Goal: Complete application form

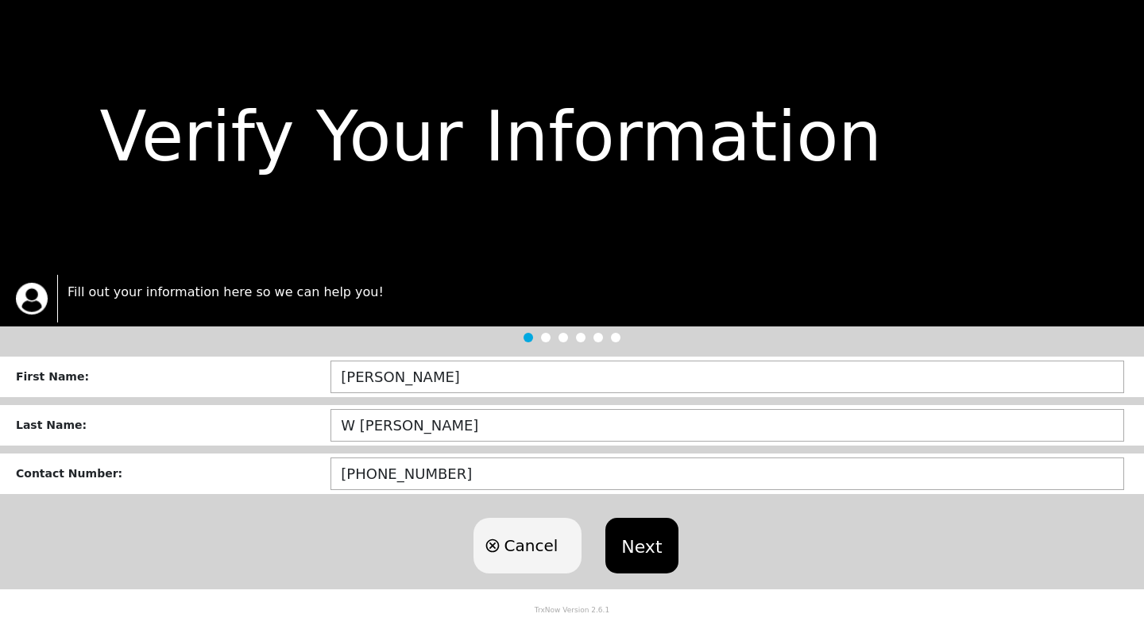
click at [117, 377] on div "First Name :" at bounding box center [173, 377] width 315 height 17
click at [650, 546] on button "Next" at bounding box center [641, 546] width 72 height 56
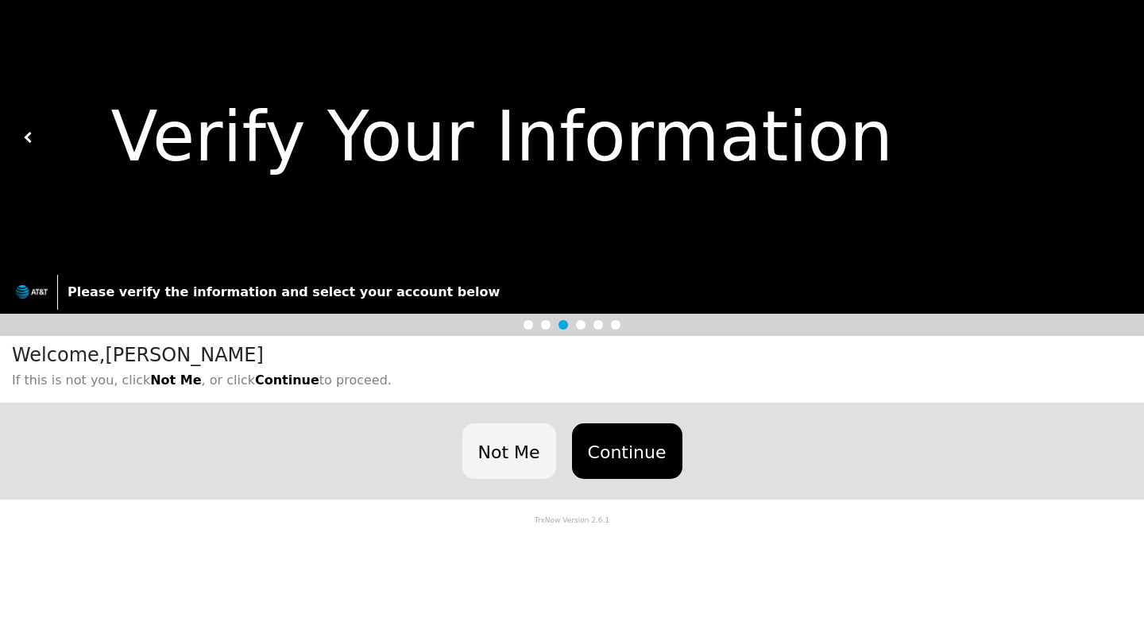
click at [624, 442] on button "Continue" at bounding box center [627, 451] width 110 height 56
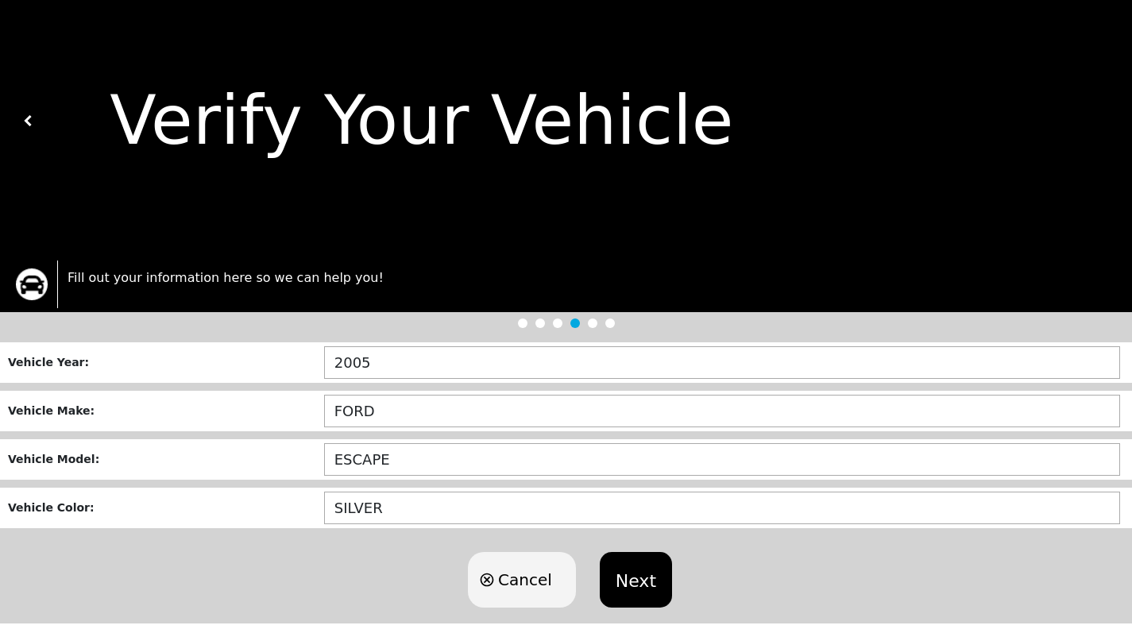
scroll to position [35, 0]
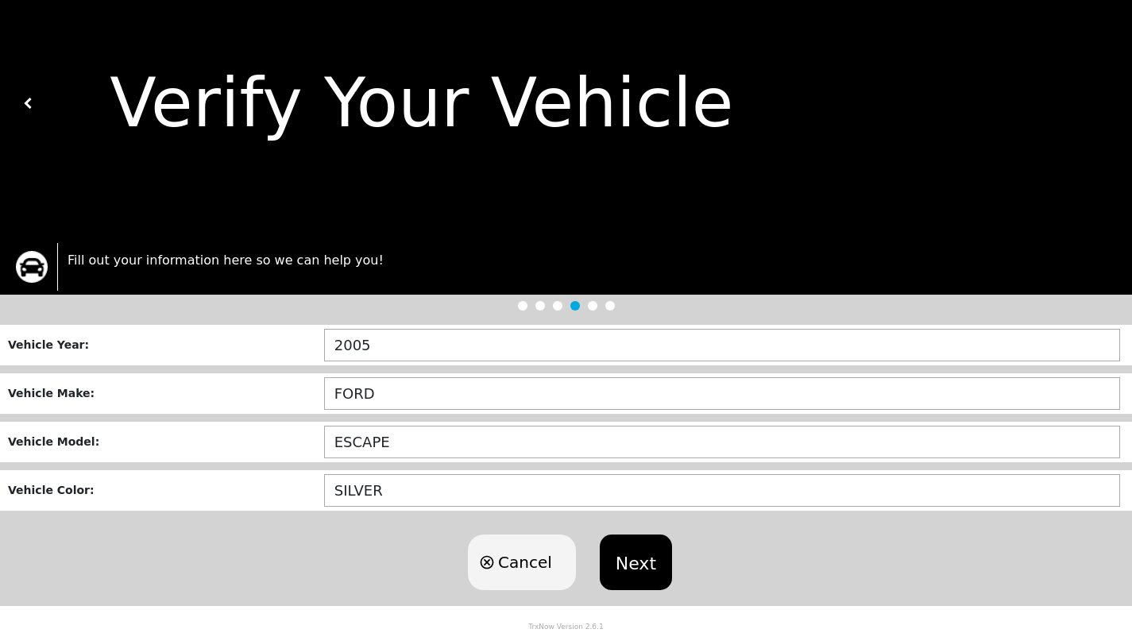
click at [644, 559] on button "Next" at bounding box center [636, 563] width 72 height 56
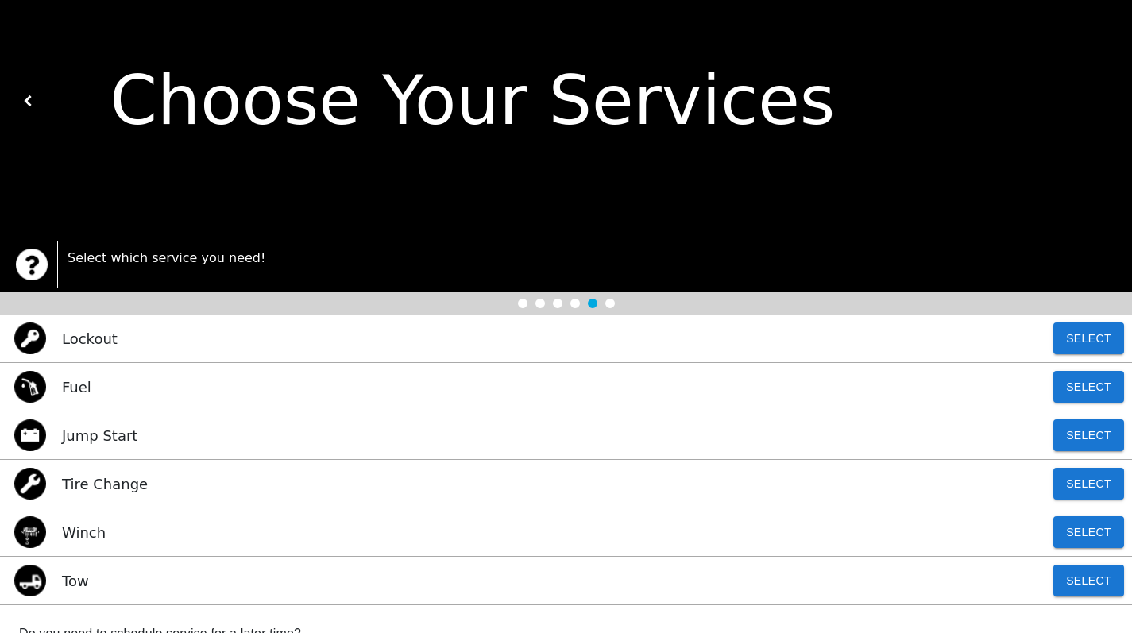
scroll to position [0, 0]
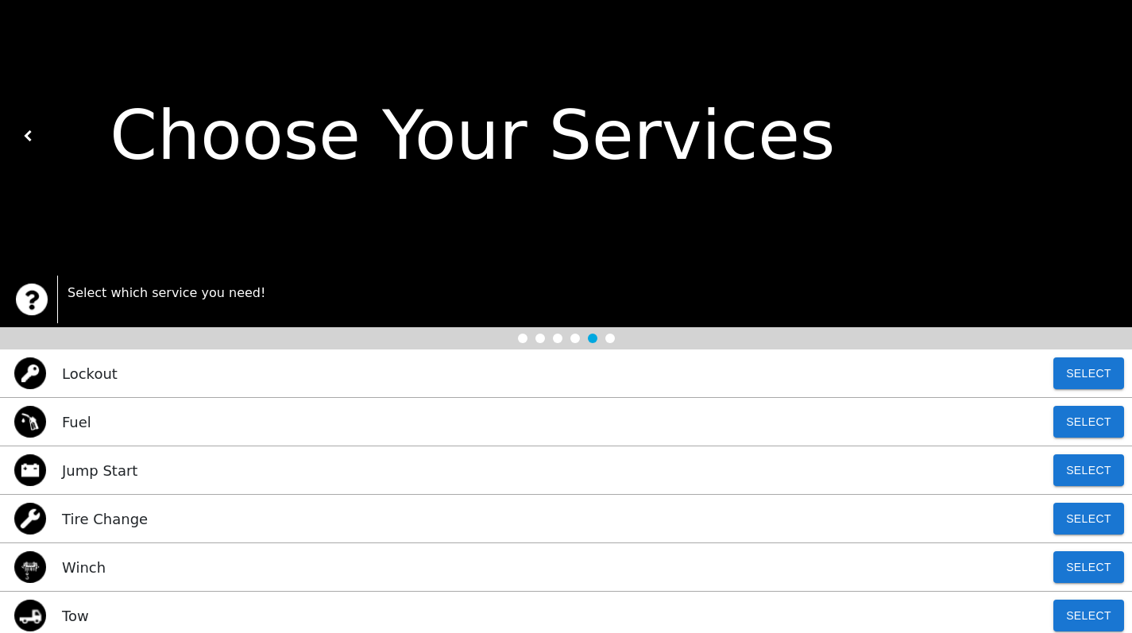
click at [29, 138] on img at bounding box center [28, 135] width 11 height 11
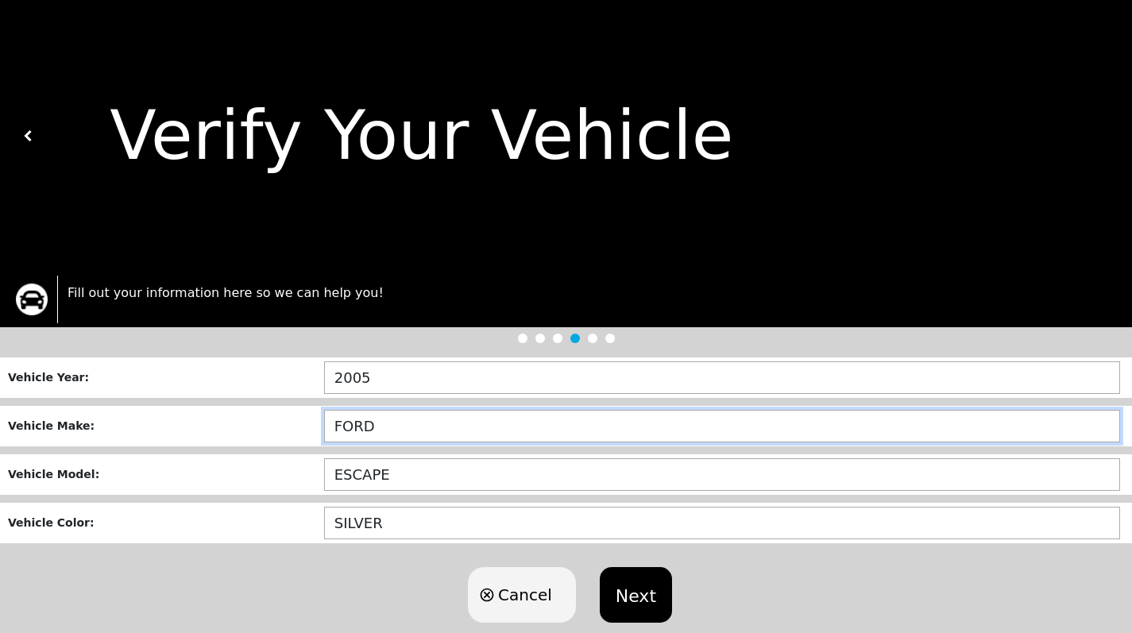
click at [382, 428] on input "FORD" at bounding box center [722, 426] width 796 height 33
type input "F"
click at [381, 427] on input "text" at bounding box center [722, 426] width 796 height 33
type input "VOLVO"
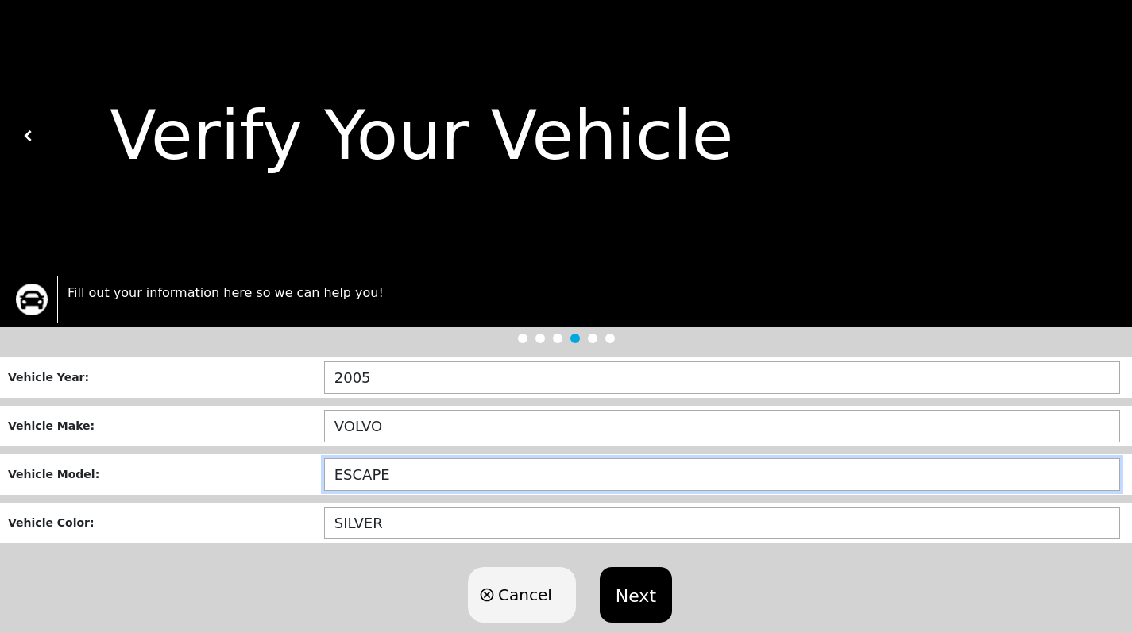
click at [397, 477] on input "ESCAPE" at bounding box center [722, 474] width 796 height 33
click at [397, 477] on input "ESCAP" at bounding box center [722, 474] width 796 height 33
type input "E"
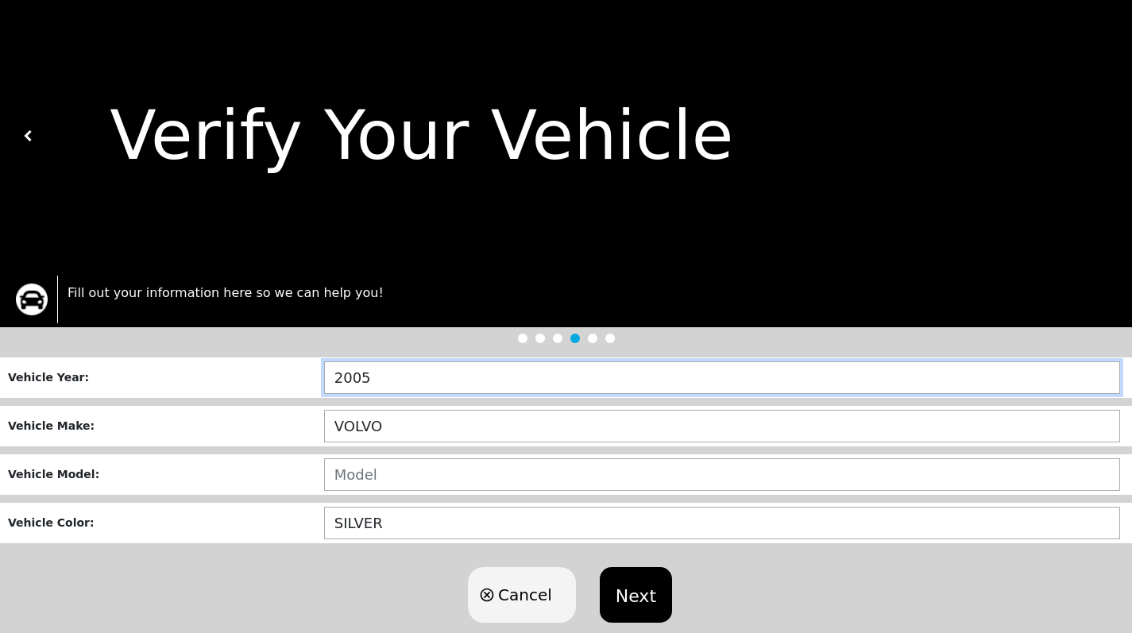
click at [415, 381] on input "2005" at bounding box center [722, 377] width 796 height 33
type input "2008"
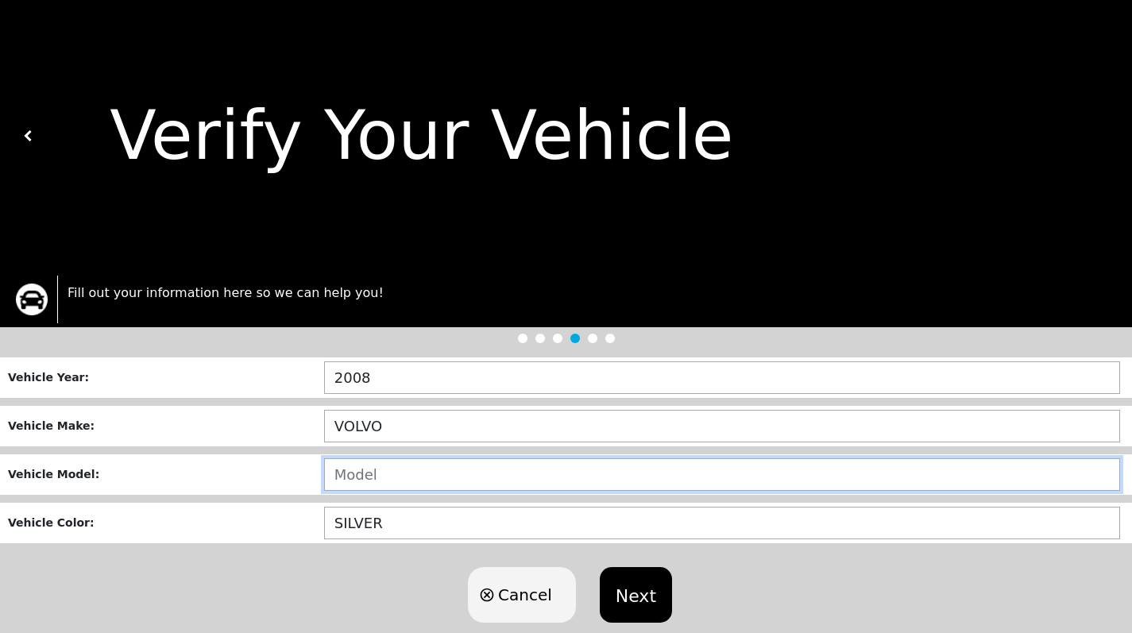
drag, startPoint x: 358, startPoint y: 466, endPoint x: 352, endPoint y: 477, distance: 12.8
click at [357, 469] on input "text" at bounding box center [722, 474] width 796 height 33
type input "/"
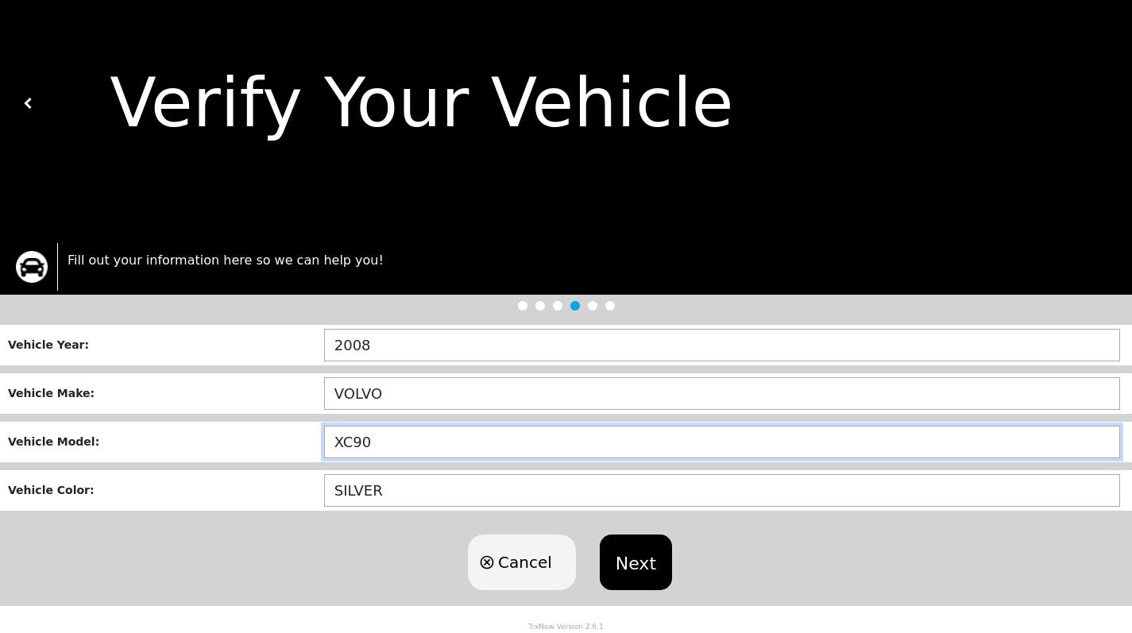
type input "XC90"
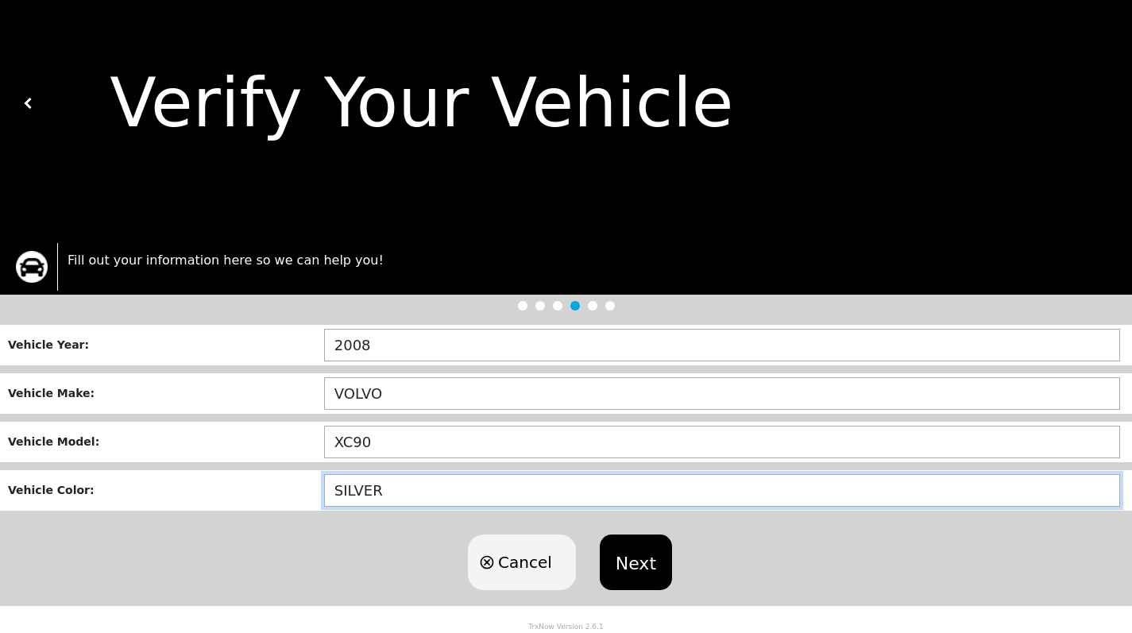
click at [388, 488] on input "SILVER" at bounding box center [722, 490] width 796 height 33
type input "S"
type input "WHITE"
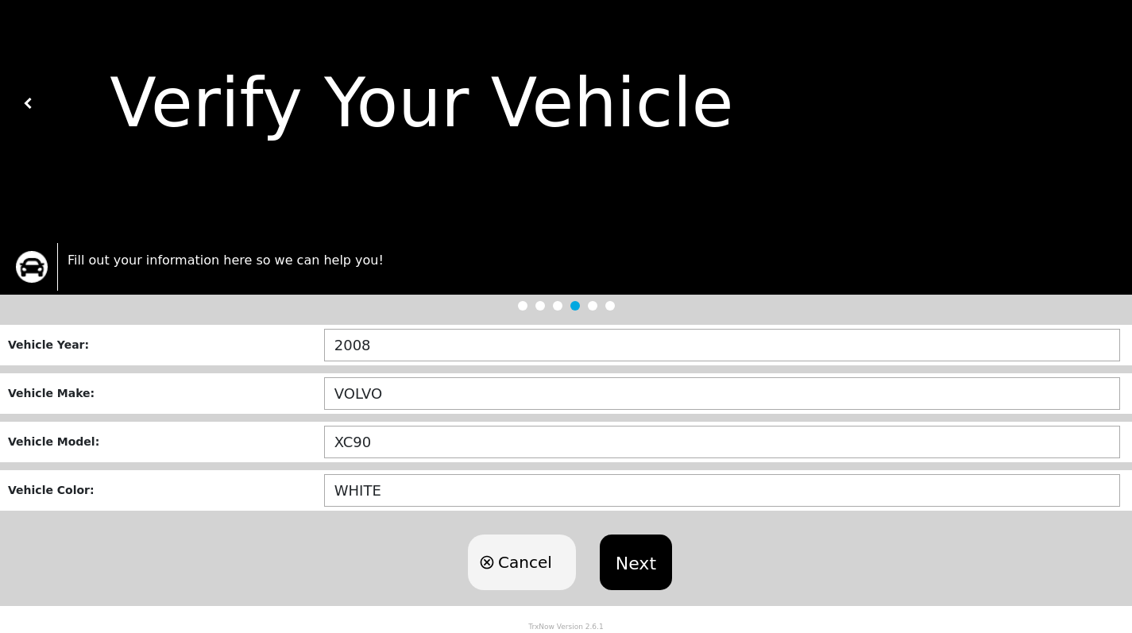
click at [632, 562] on button "Next" at bounding box center [636, 563] width 72 height 56
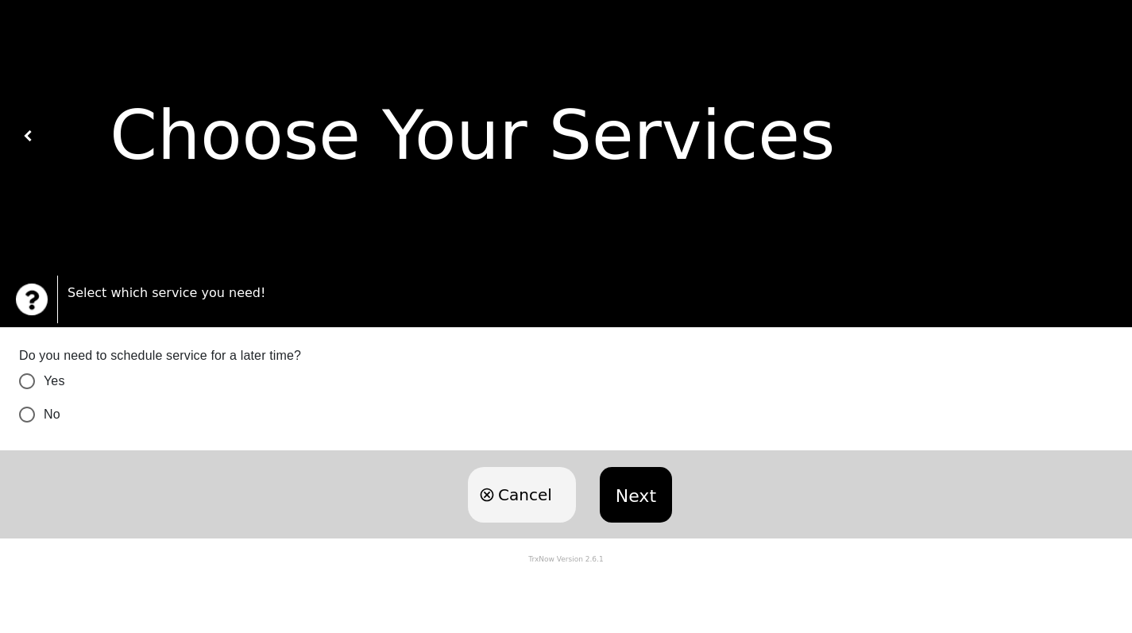
scroll to position [0, 0]
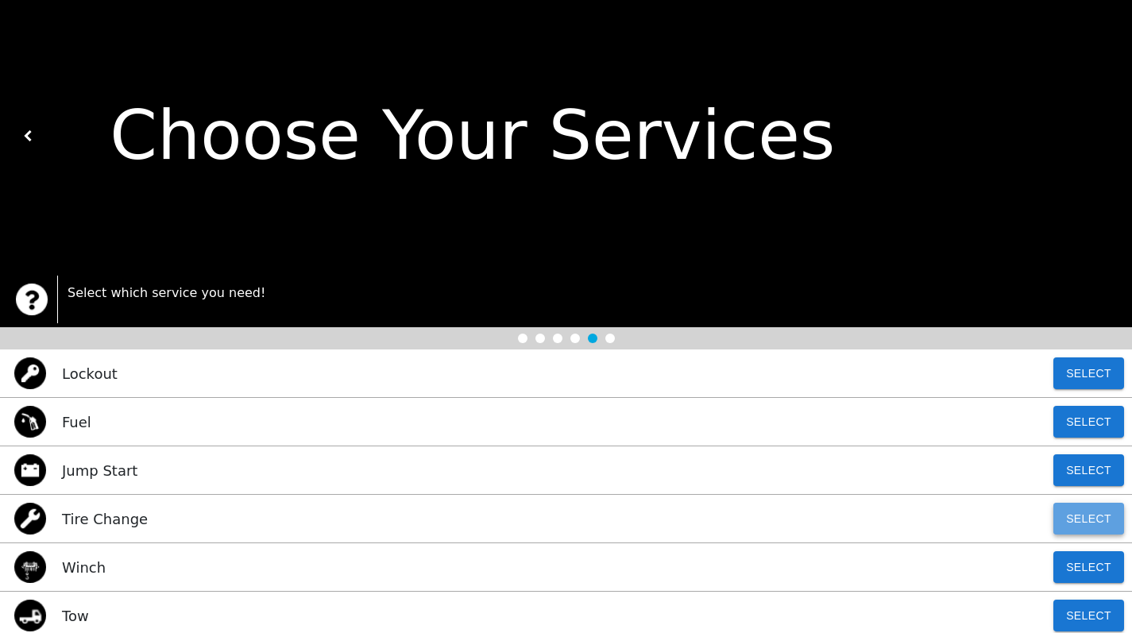
click at [1088, 523] on button "Select" at bounding box center [1088, 519] width 71 height 32
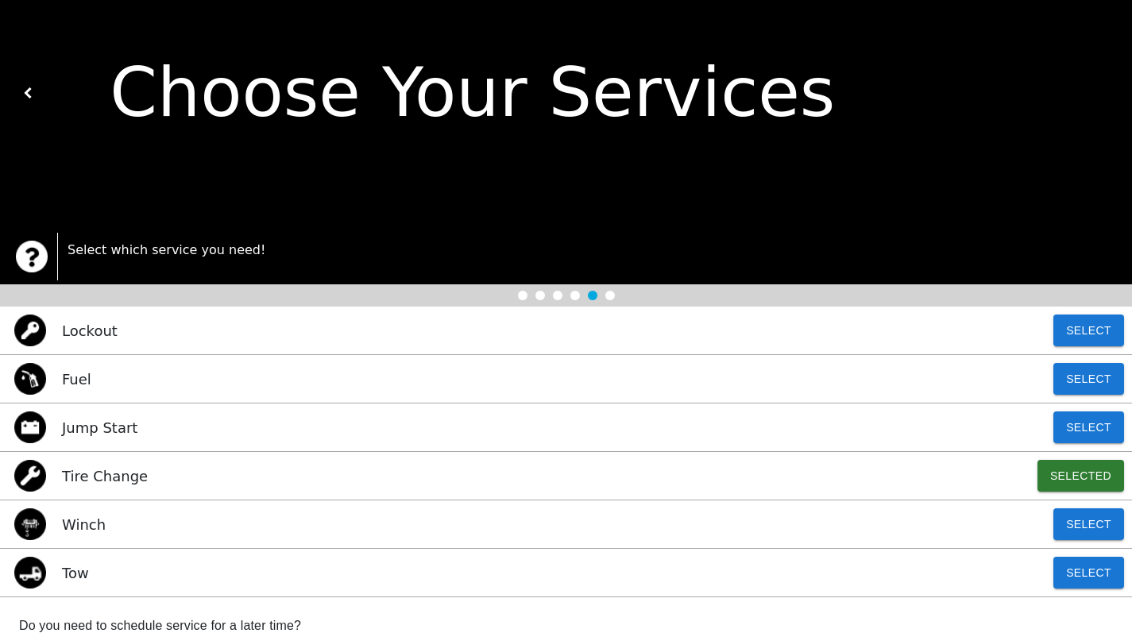
scroll to position [195, 0]
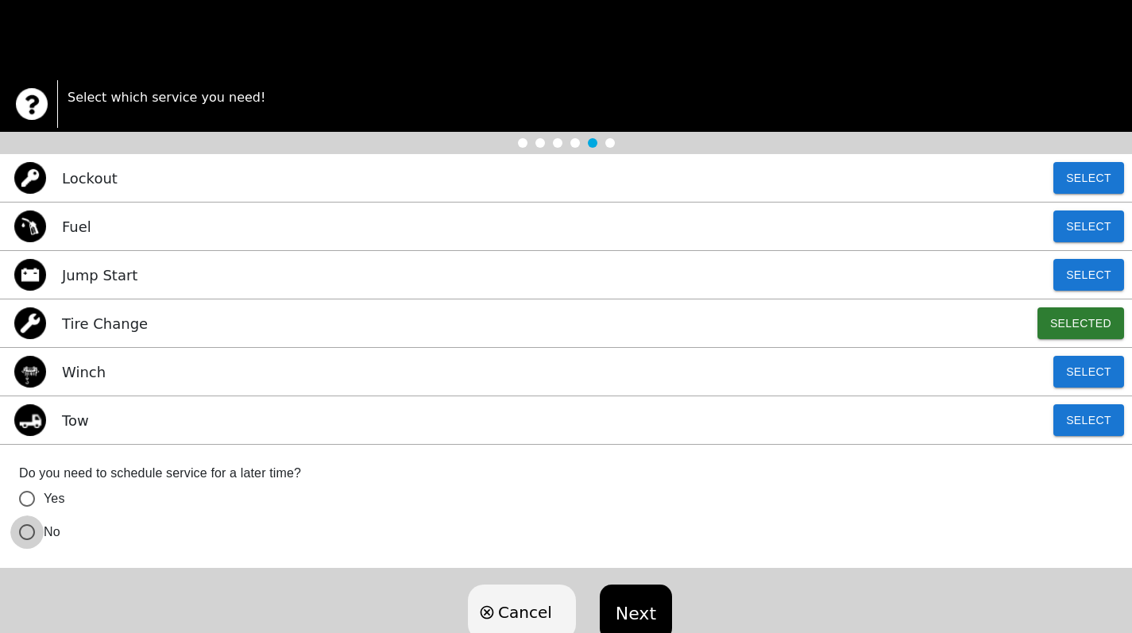
click at [29, 533] on input "No" at bounding box center [26, 532] width 33 height 33
radio input "false"
click at [637, 609] on button "Next" at bounding box center [636, 613] width 72 height 56
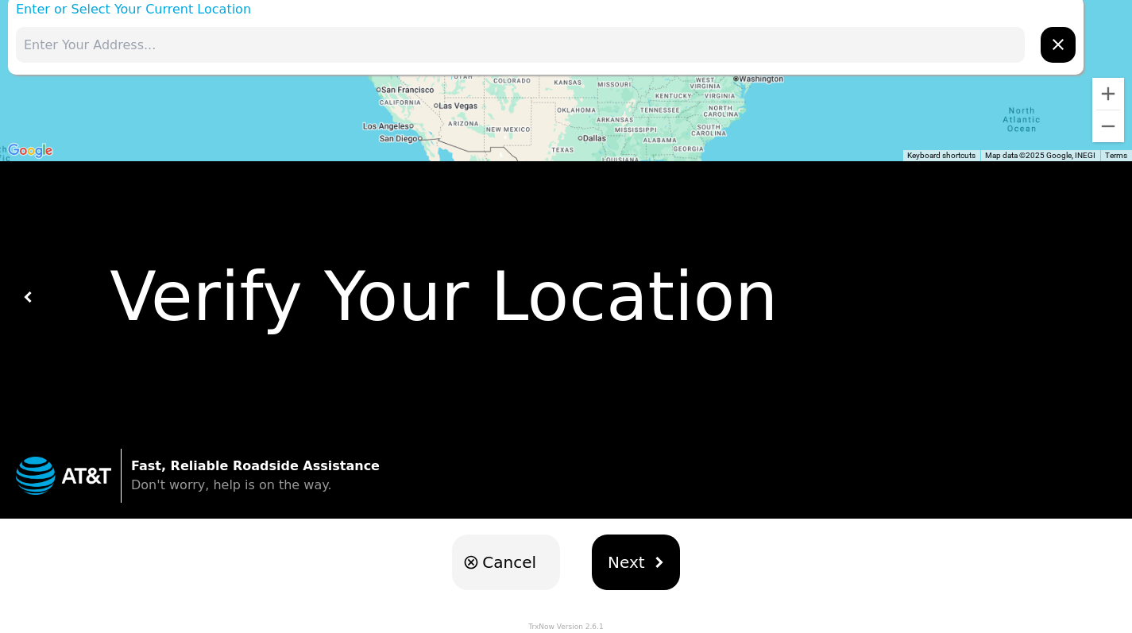
scroll to position [26, 0]
click at [632, 566] on span "Next" at bounding box center [626, 563] width 37 height 24
click at [639, 556] on span "Next" at bounding box center [626, 563] width 37 height 24
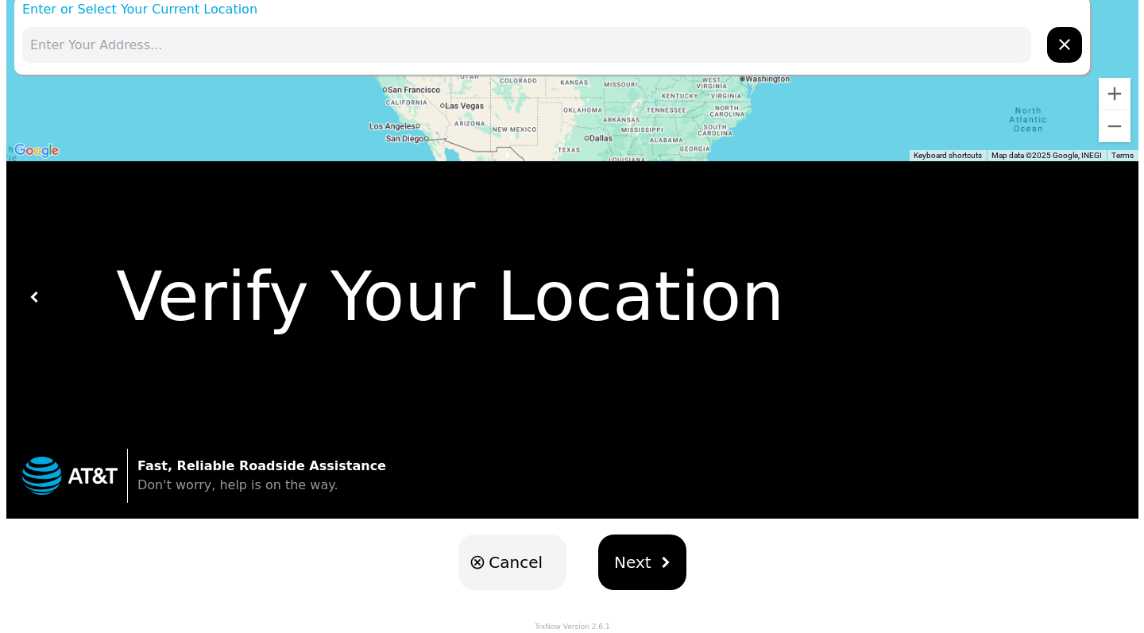
scroll to position [0, 0]
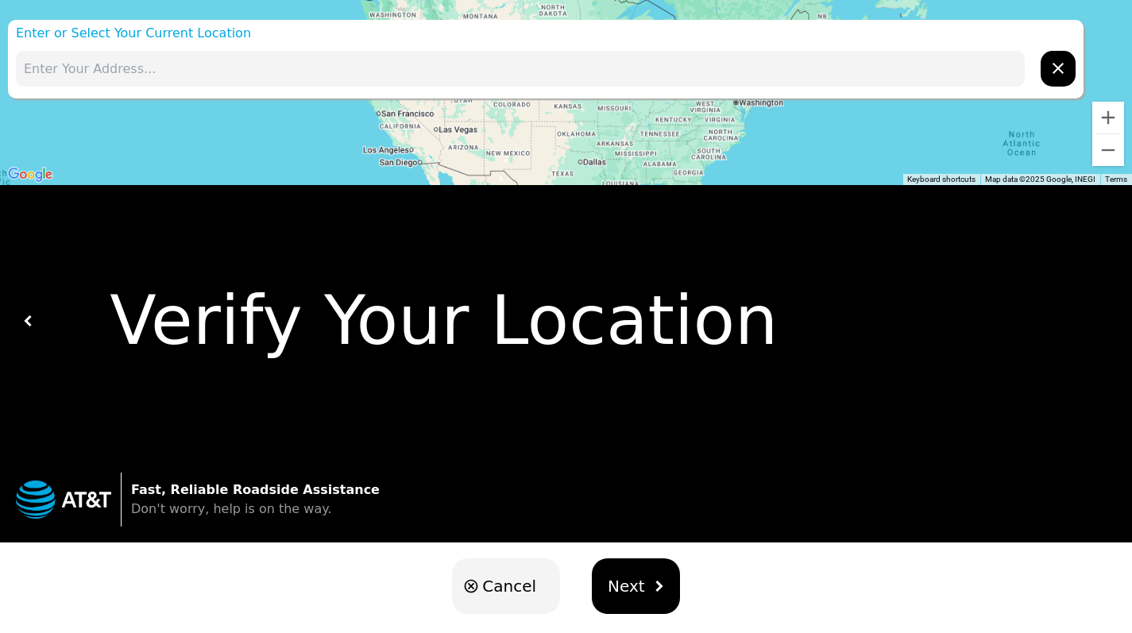
click at [712, 163] on div at bounding box center [566, 92] width 1132 height 185
click at [756, 163] on div at bounding box center [566, 92] width 1132 height 185
click at [154, 67] on input "text" at bounding box center [520, 69] width 1009 height 36
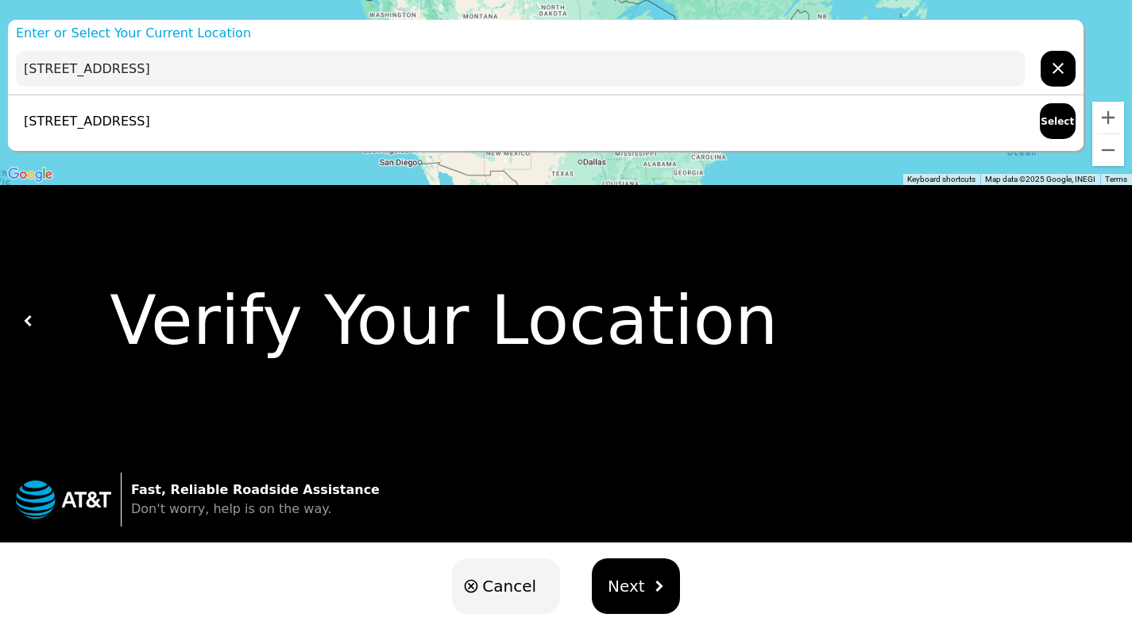
click at [150, 117] on p "[STREET_ADDRESS]" at bounding box center [83, 121] width 134 height 19
type input "[STREET_ADDRESS]"
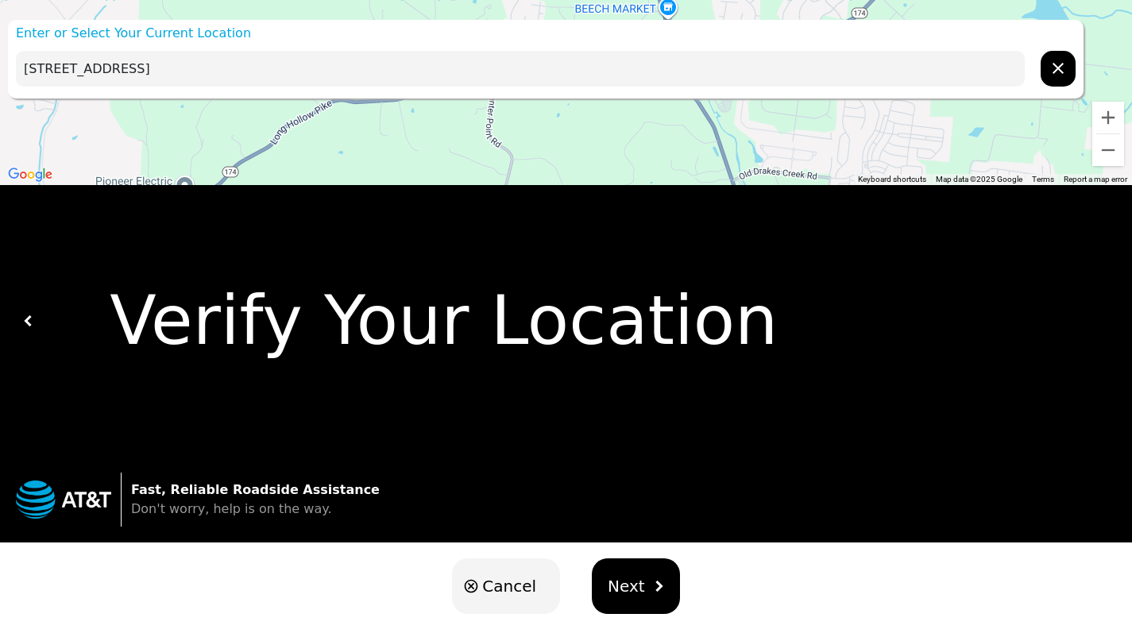
click at [642, 590] on button "Next" at bounding box center [636, 586] width 88 height 56
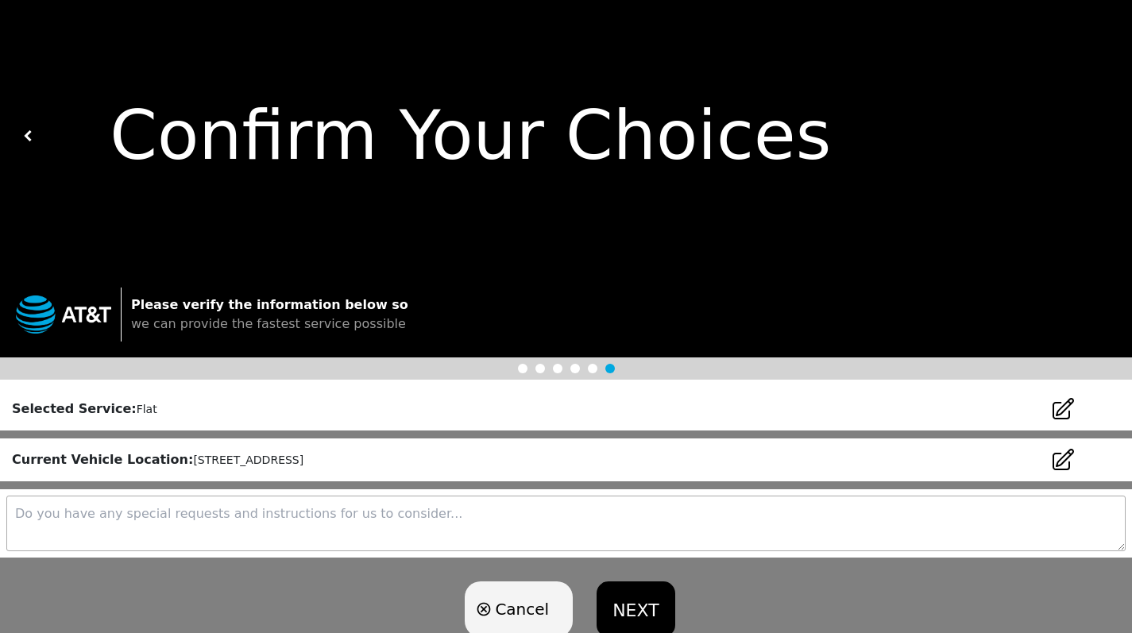
click at [284, 525] on textarea at bounding box center [565, 524] width 1119 height 56
type textarea "No"
click at [639, 616] on button "NEXT" at bounding box center [636, 610] width 78 height 56
